Goal: Task Accomplishment & Management: Complete application form

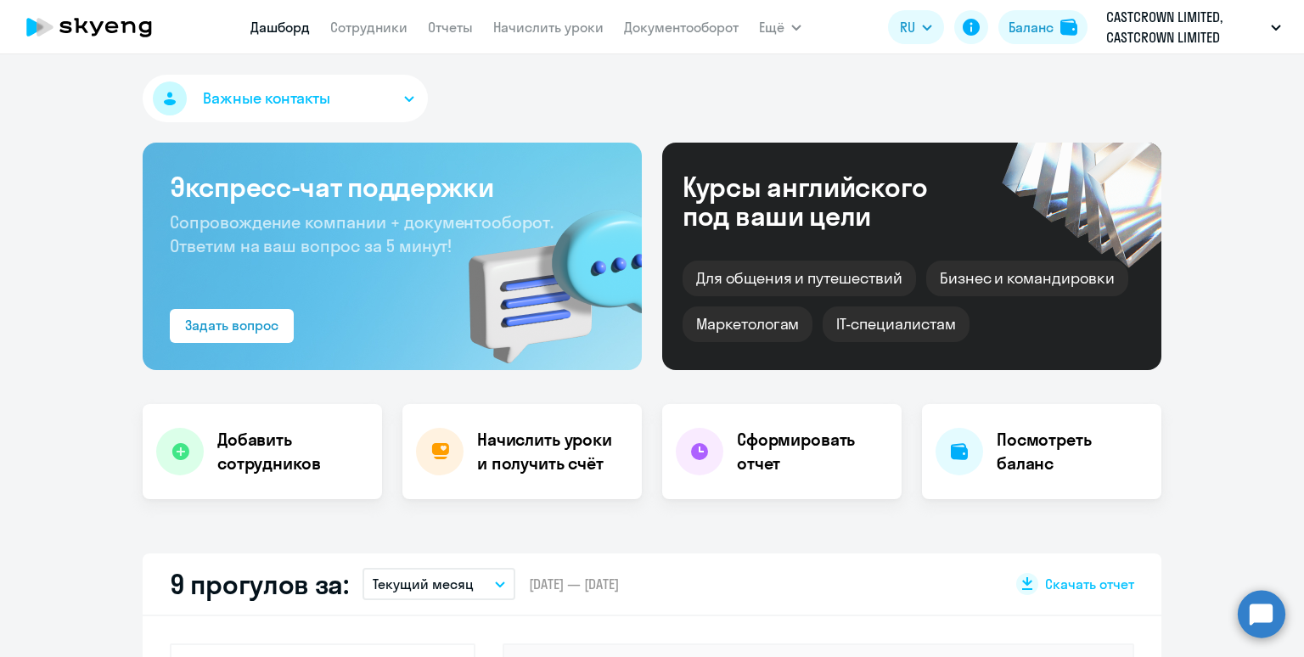
select select "30"
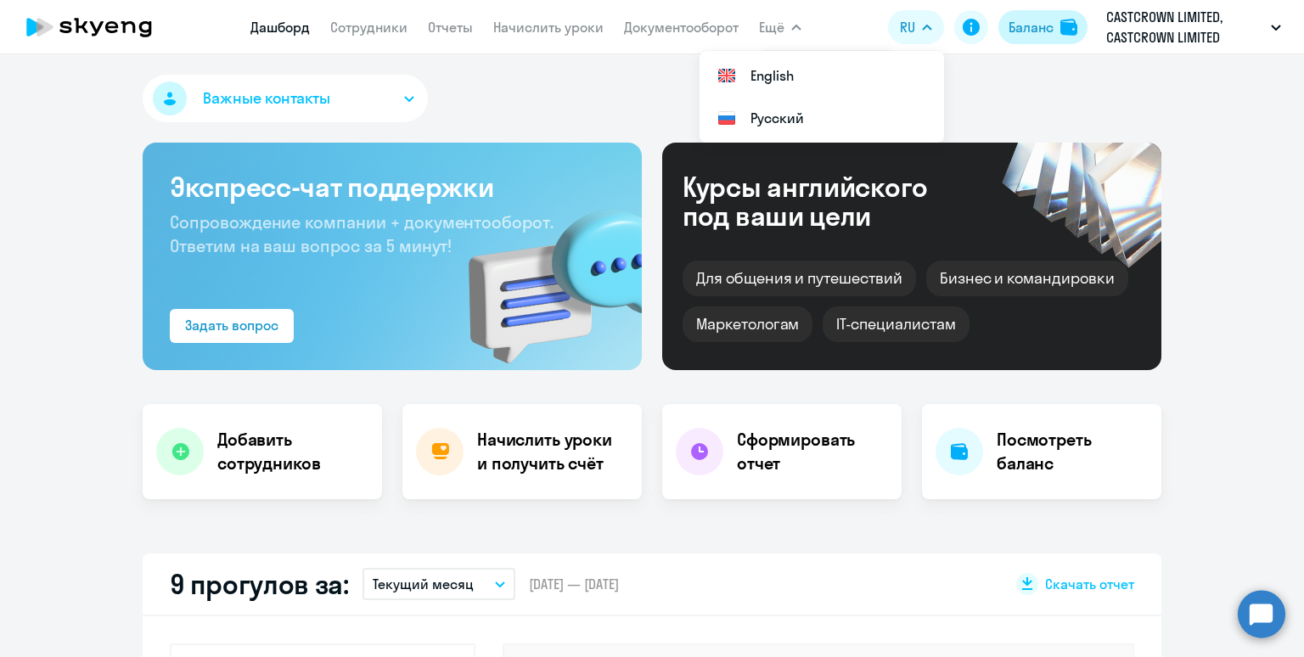
click at [1034, 33] on div "Баланс" at bounding box center [1030, 27] width 45 height 20
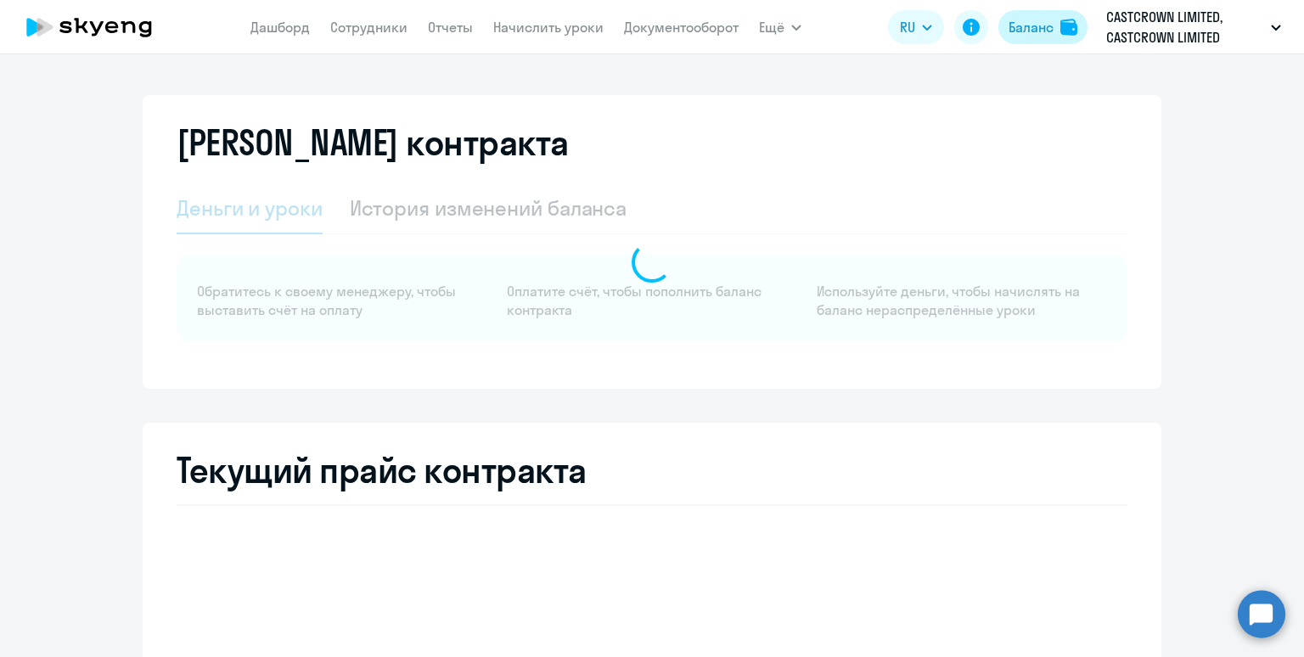
select select "english_adult_not_native_speaker"
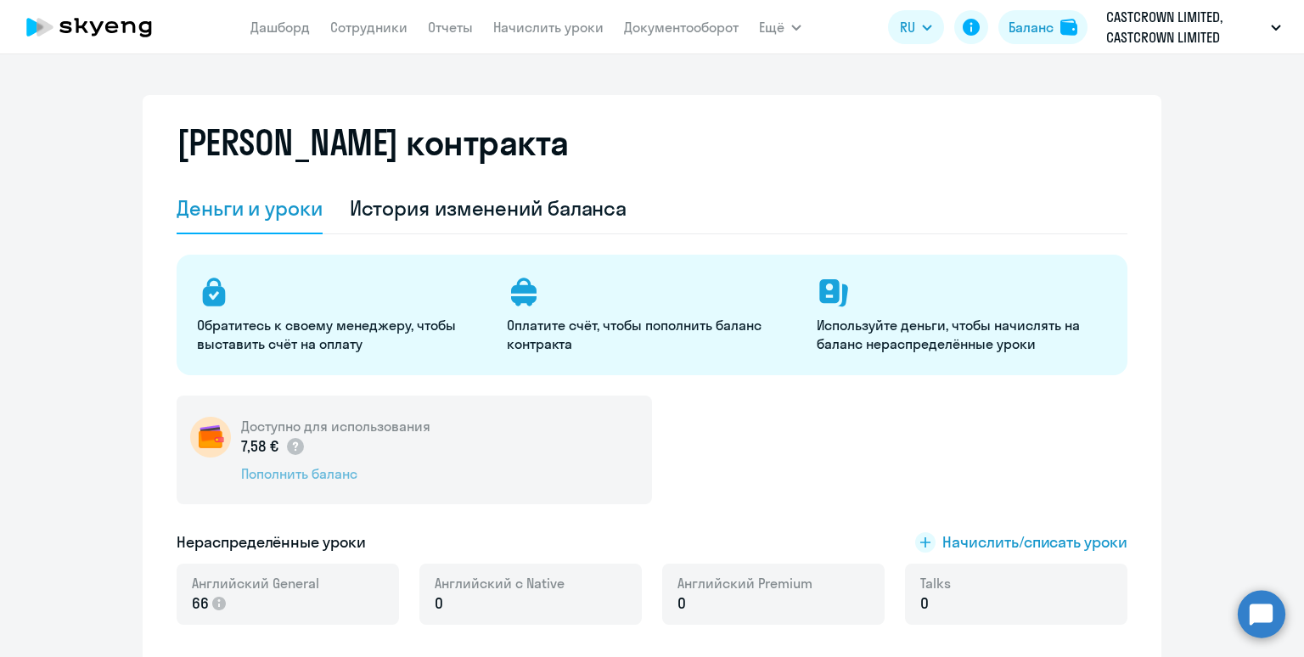
click at [306, 474] on div "Пополнить баланс" at bounding box center [335, 473] width 189 height 19
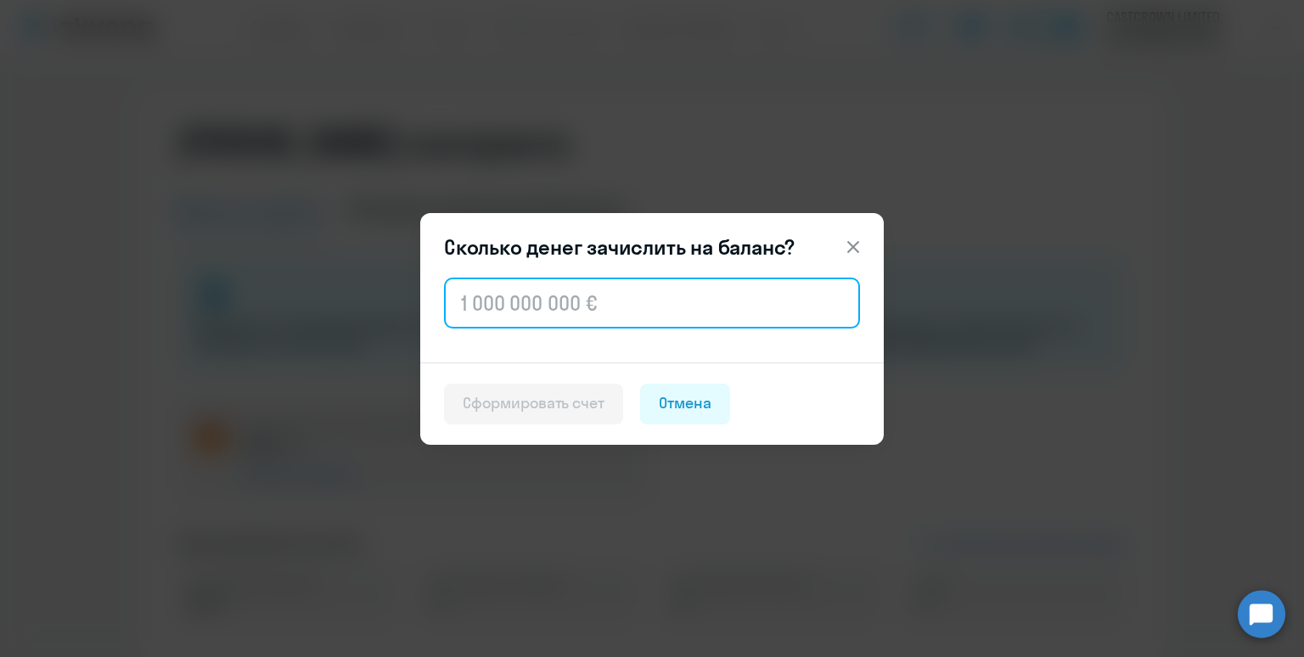
click at [551, 313] on input "text" at bounding box center [652, 303] width 416 height 51
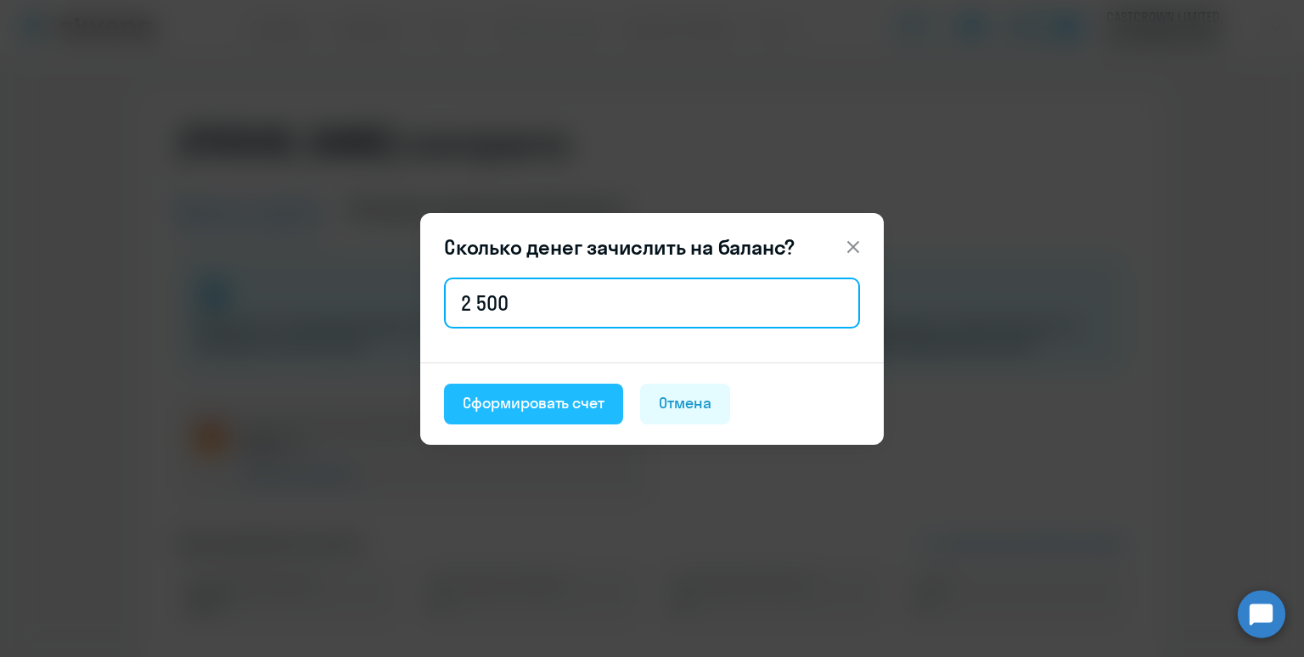
type input "2 500"
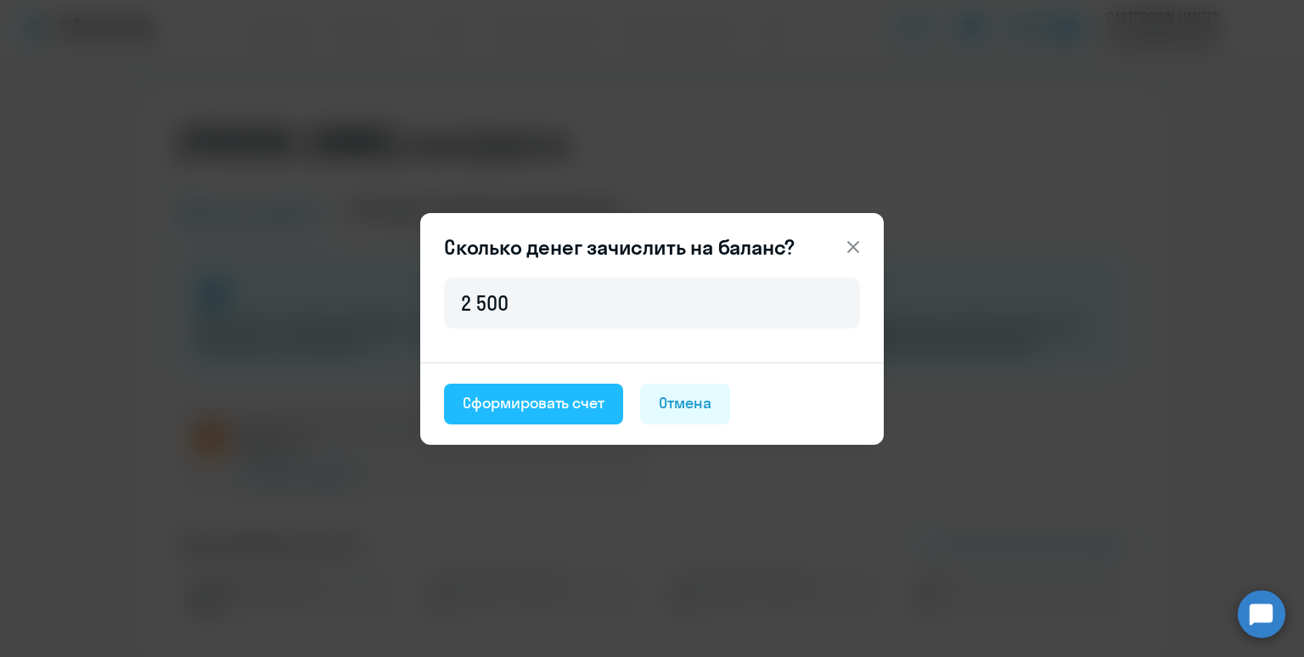
click at [546, 412] on div "Сформировать счет" at bounding box center [534, 403] width 142 height 22
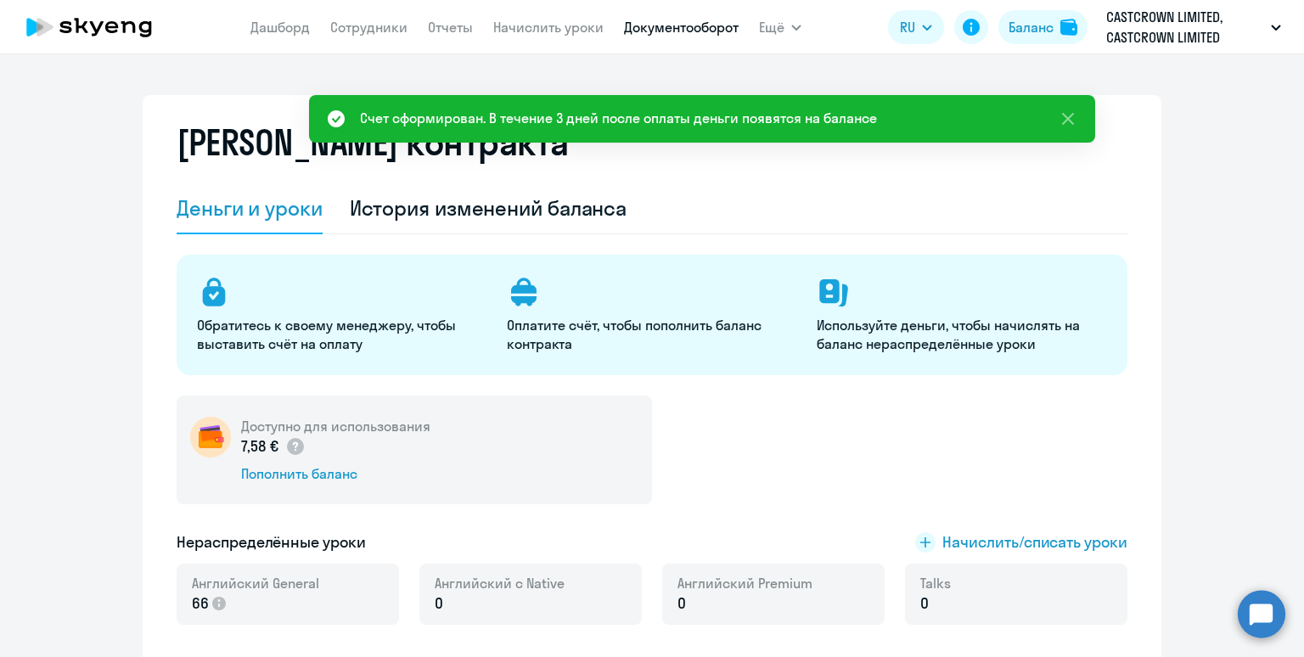
click at [684, 26] on link "Документооборот" at bounding box center [681, 27] width 115 height 17
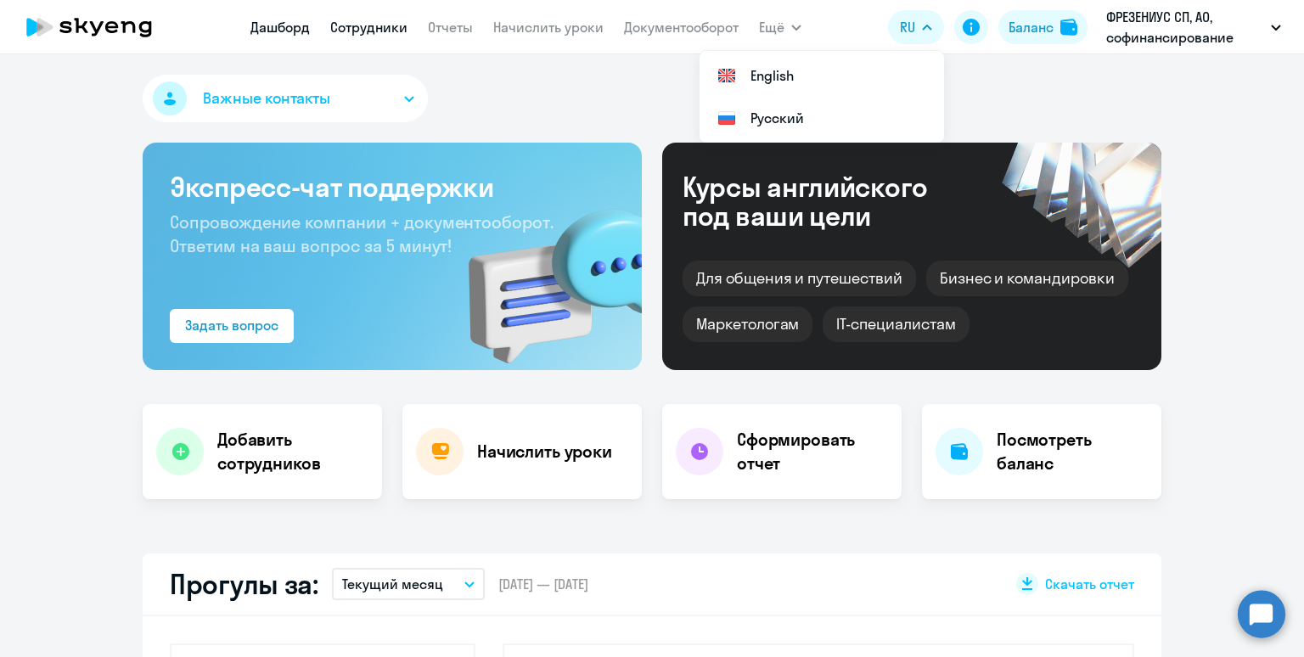
click at [346, 31] on link "Сотрудники" at bounding box center [368, 27] width 77 height 17
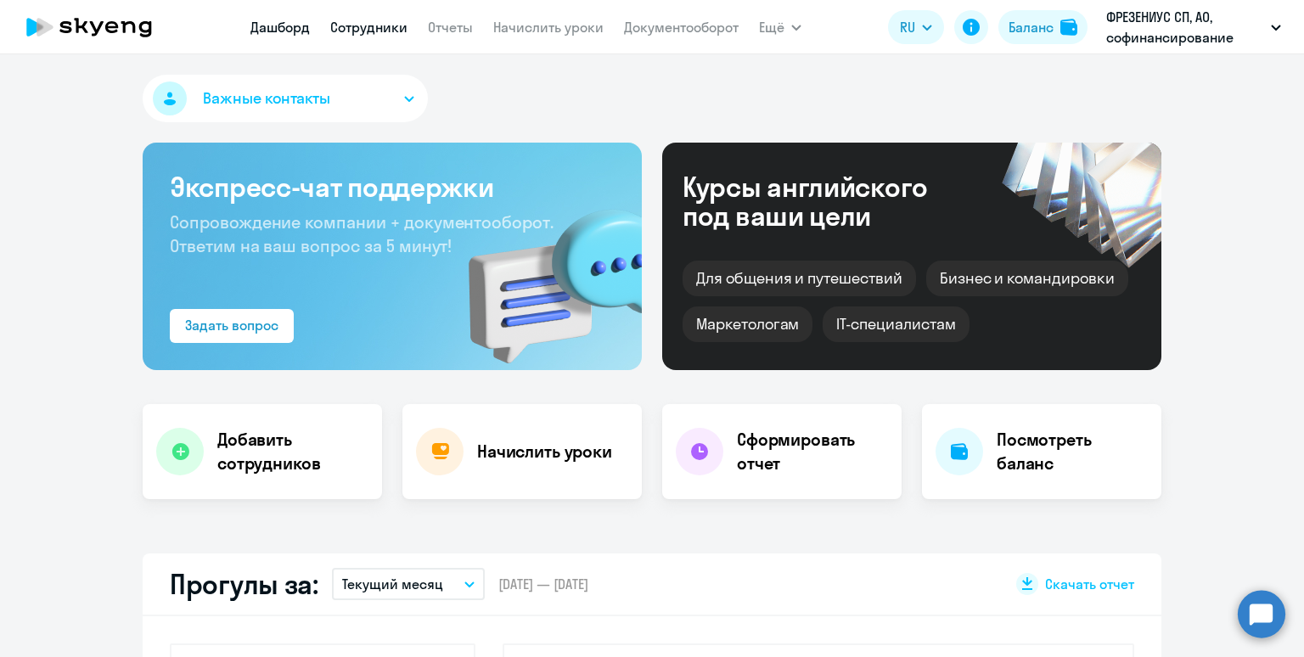
select select "30"
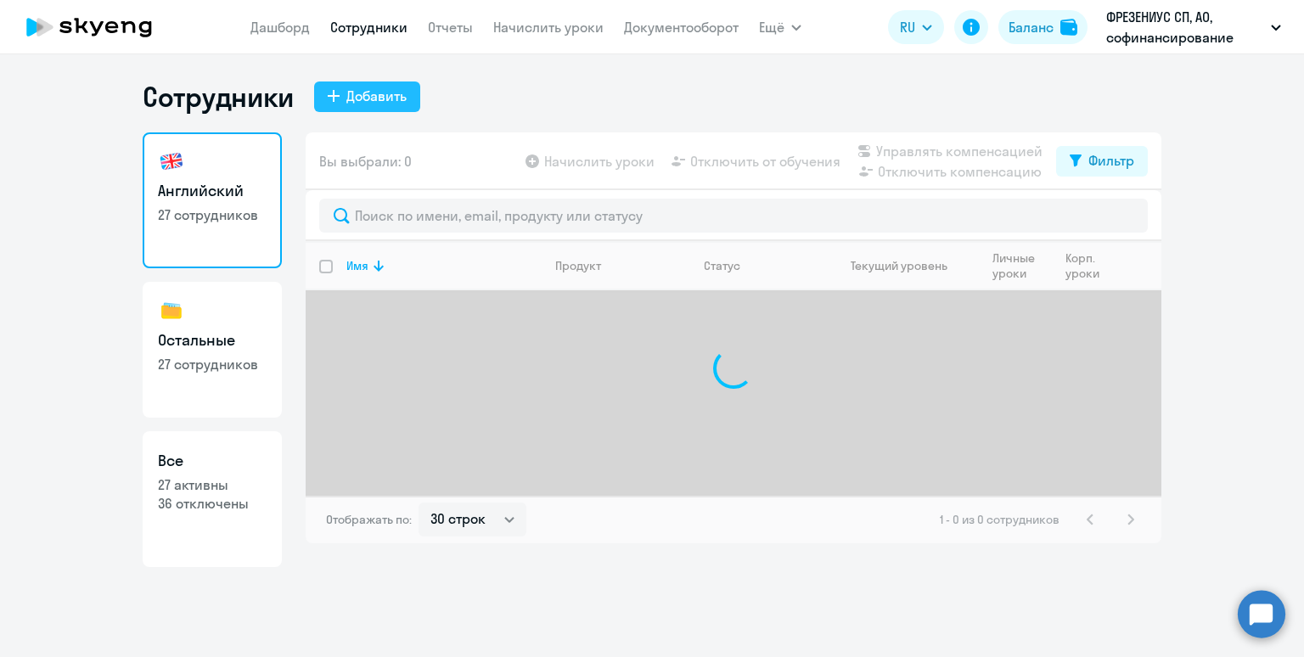
click at [343, 83] on button "Добавить" at bounding box center [367, 96] width 106 height 31
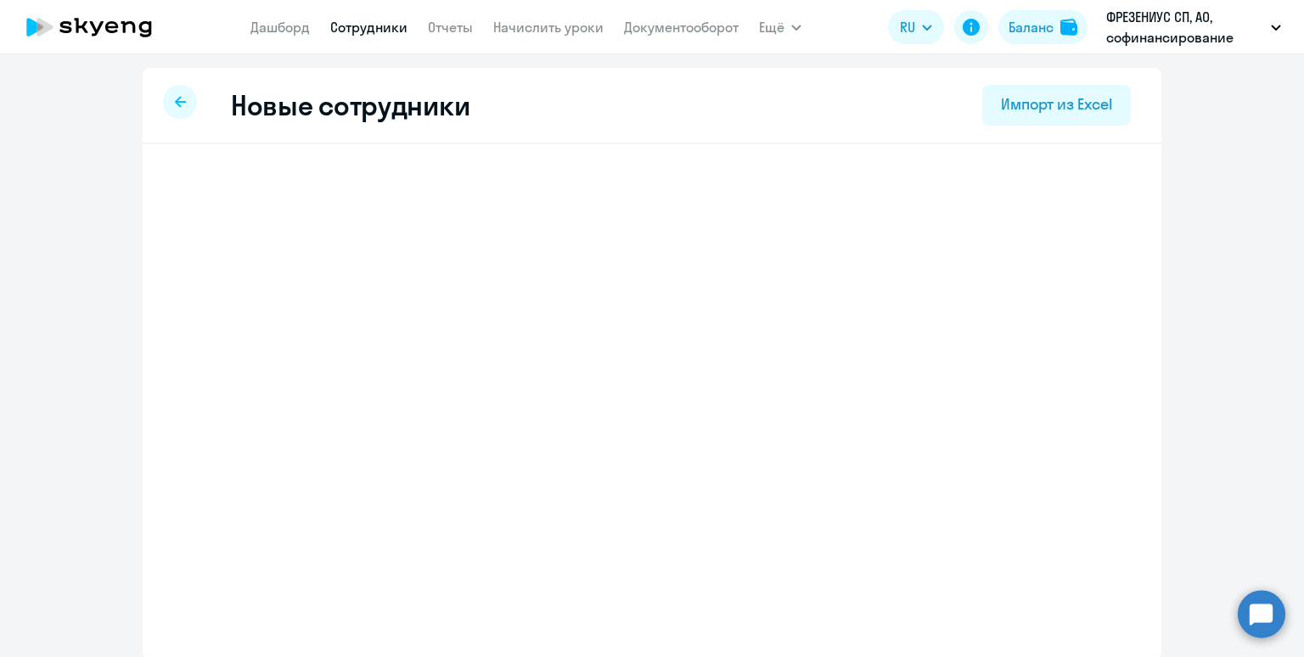
select select "english_adult_not_native_speaker"
select select "3"
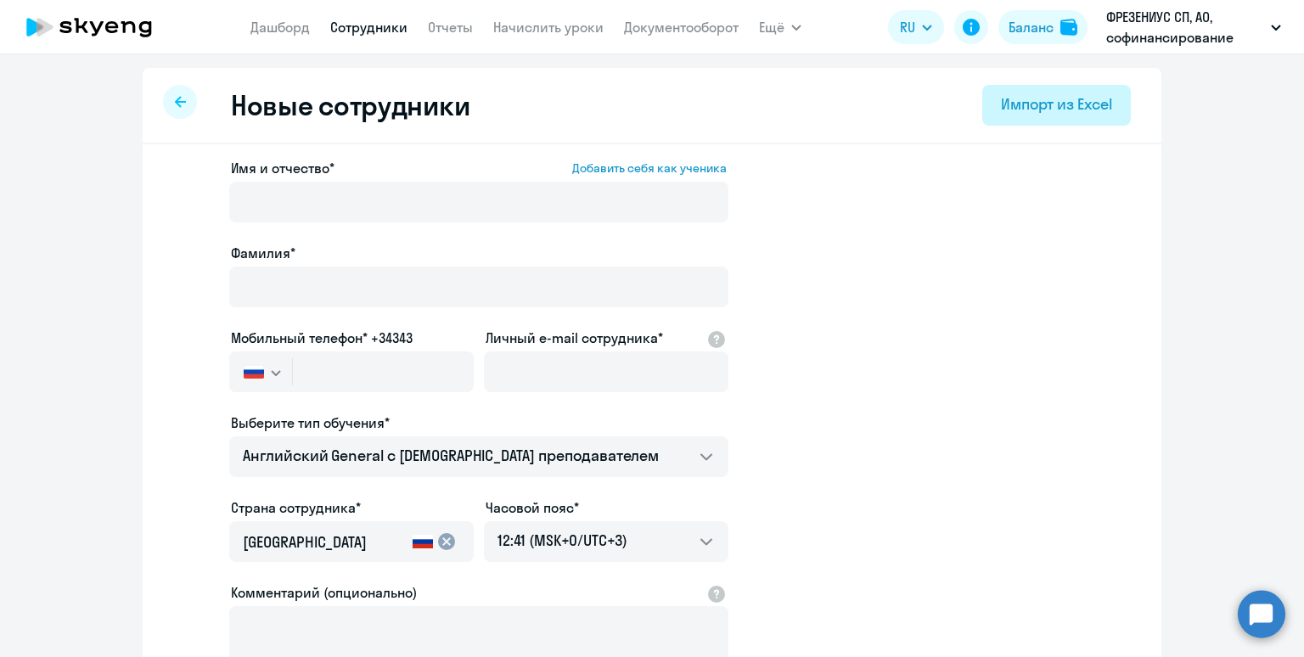
click at [1040, 104] on div "Импорт из Excel" at bounding box center [1056, 104] width 111 height 22
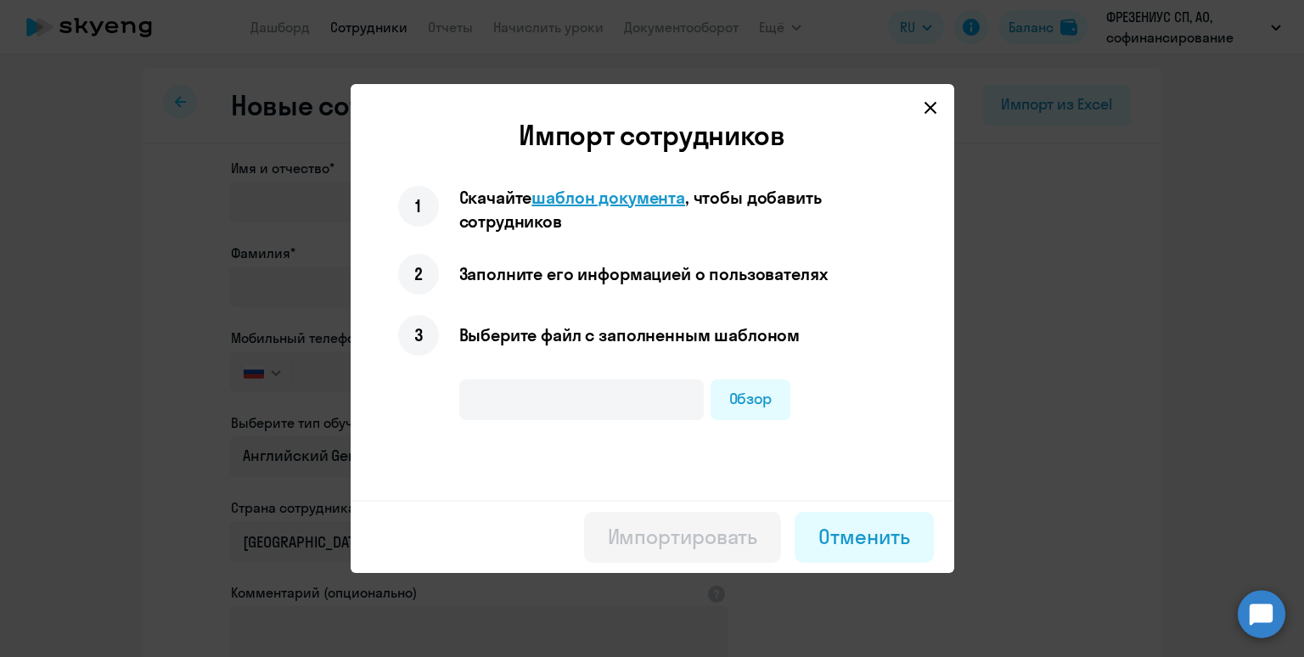
click at [605, 195] on span "шаблон документа" at bounding box center [608, 197] width 154 height 21
